Goal: Check status: Verify the current state of an ongoing process or item

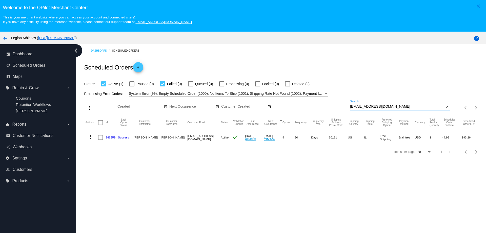
drag, startPoint x: 362, startPoint y: 107, endPoint x: 338, endPoint y: 108, distance: 24.6
click at [338, 108] on div "more_vert Sep Jan Feb Mar [DATE]" at bounding box center [283, 106] width 400 height 18
paste input "penguins87hockey@live"
type input "[EMAIL_ADDRESS][DOMAIN_NAME]"
click at [113, 139] on mat-cell "1015423" at bounding box center [112, 137] width 14 height 15
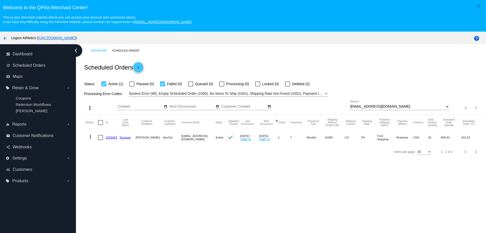
click at [112, 137] on link "1015423" at bounding box center [110, 137] width 11 height 3
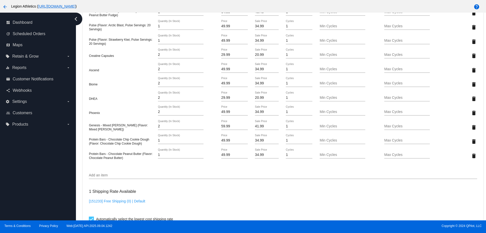
scroll to position [411, 0]
